Goal: Task Accomplishment & Management: Manage account settings

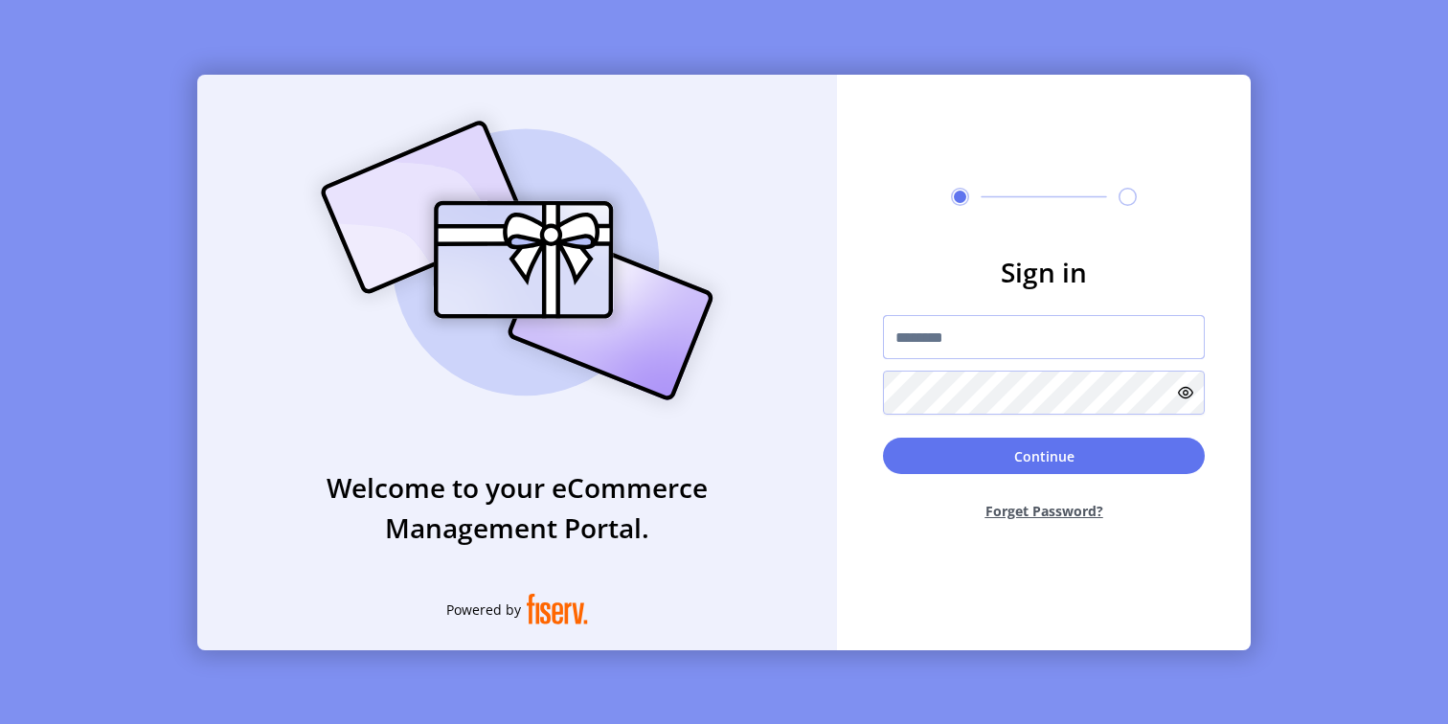
click at [1003, 343] on input "text" at bounding box center [1044, 337] width 322 height 44
type input "**********"
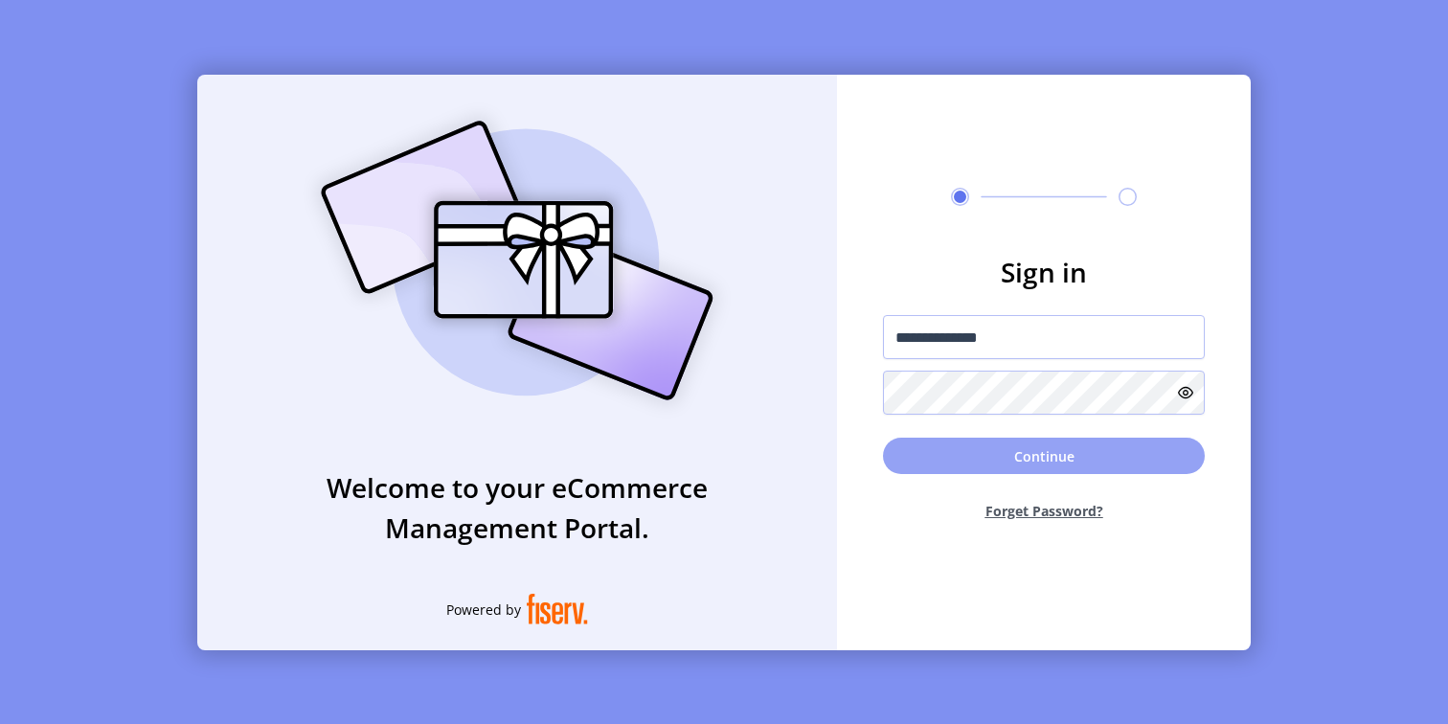
click at [1016, 467] on button "Continue" at bounding box center [1044, 456] width 322 height 36
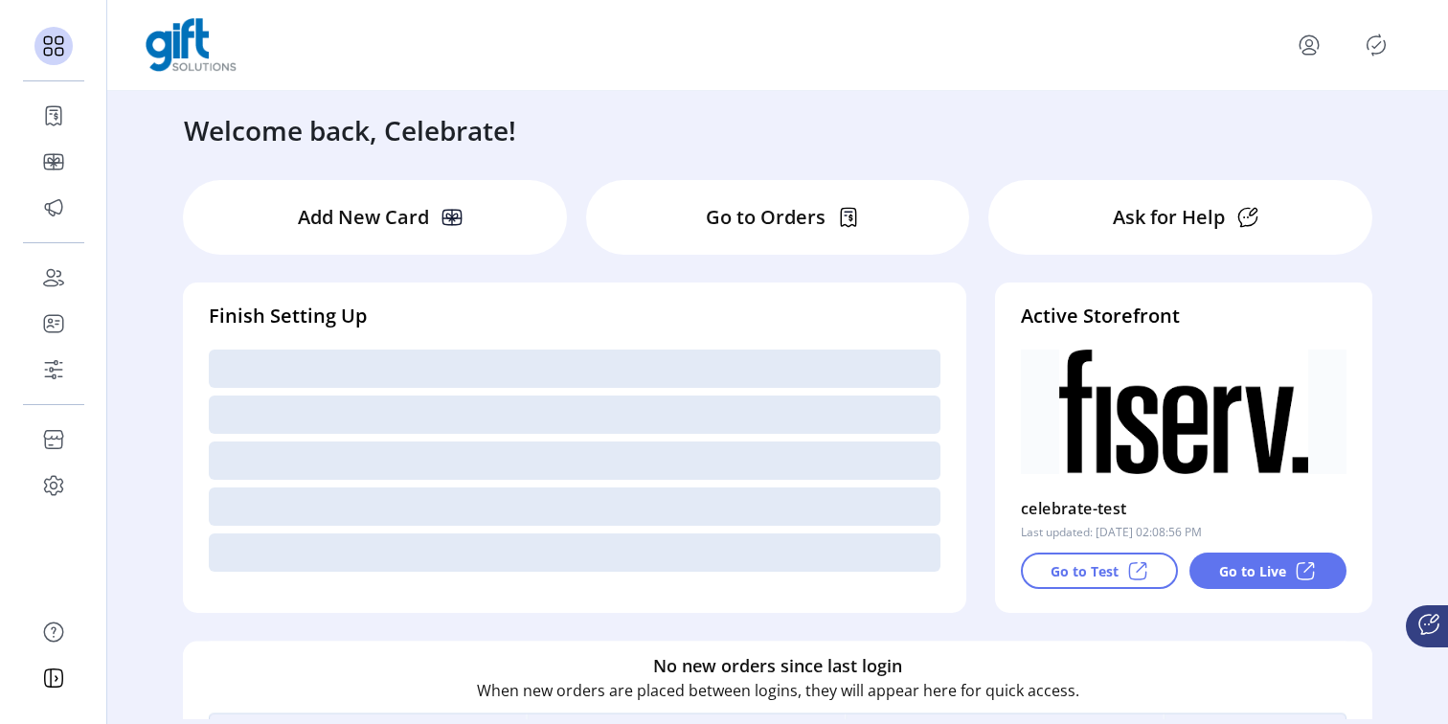
click at [739, 214] on p "Go to Orders" at bounding box center [766, 217] width 120 height 29
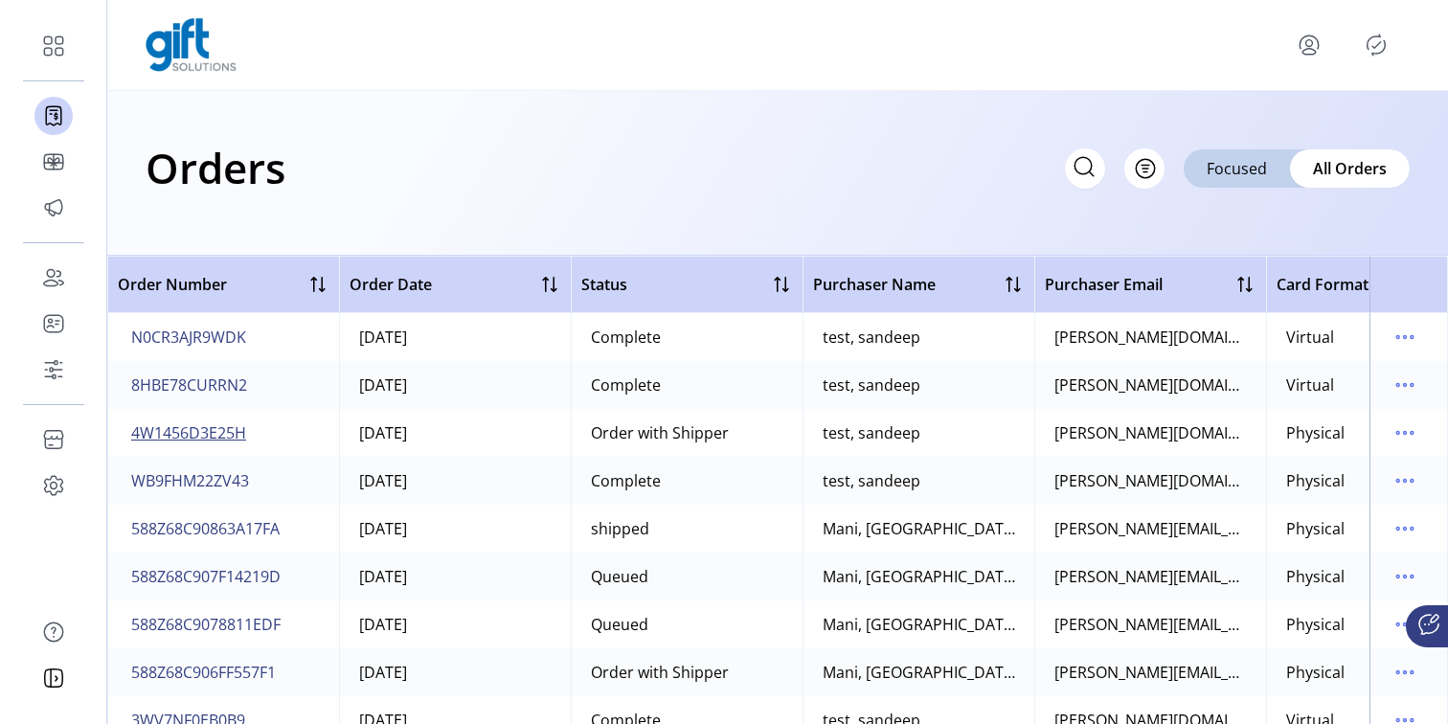
click at [184, 437] on span "4W1456D3E25H" at bounding box center [188, 432] width 115 height 23
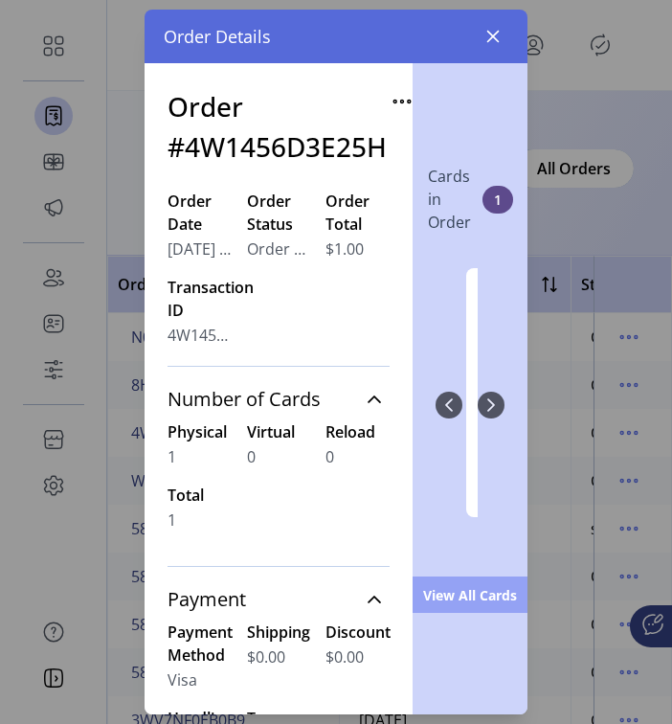
click at [466, 585] on span "View All Cards" at bounding box center [470, 595] width 134 height 20
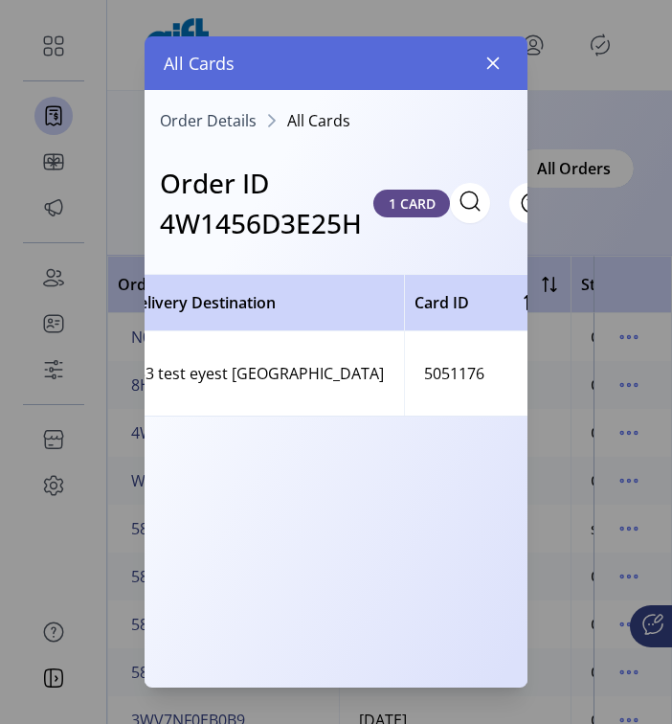
scroll to position [0, 688]
